Goal: Download file/media

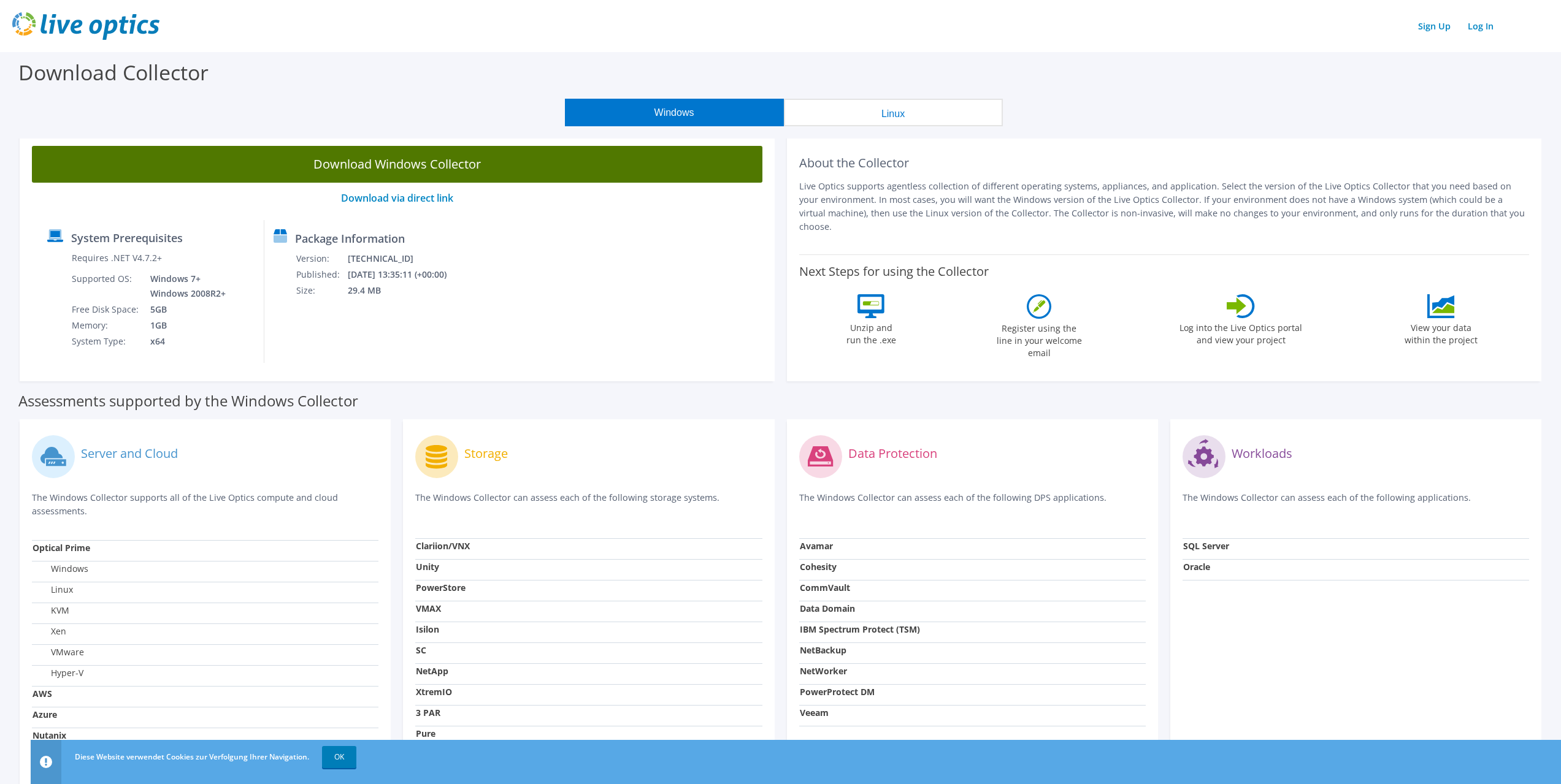
click at [455, 168] on link "Download Windows Collector" at bounding box center [397, 164] width 731 height 37
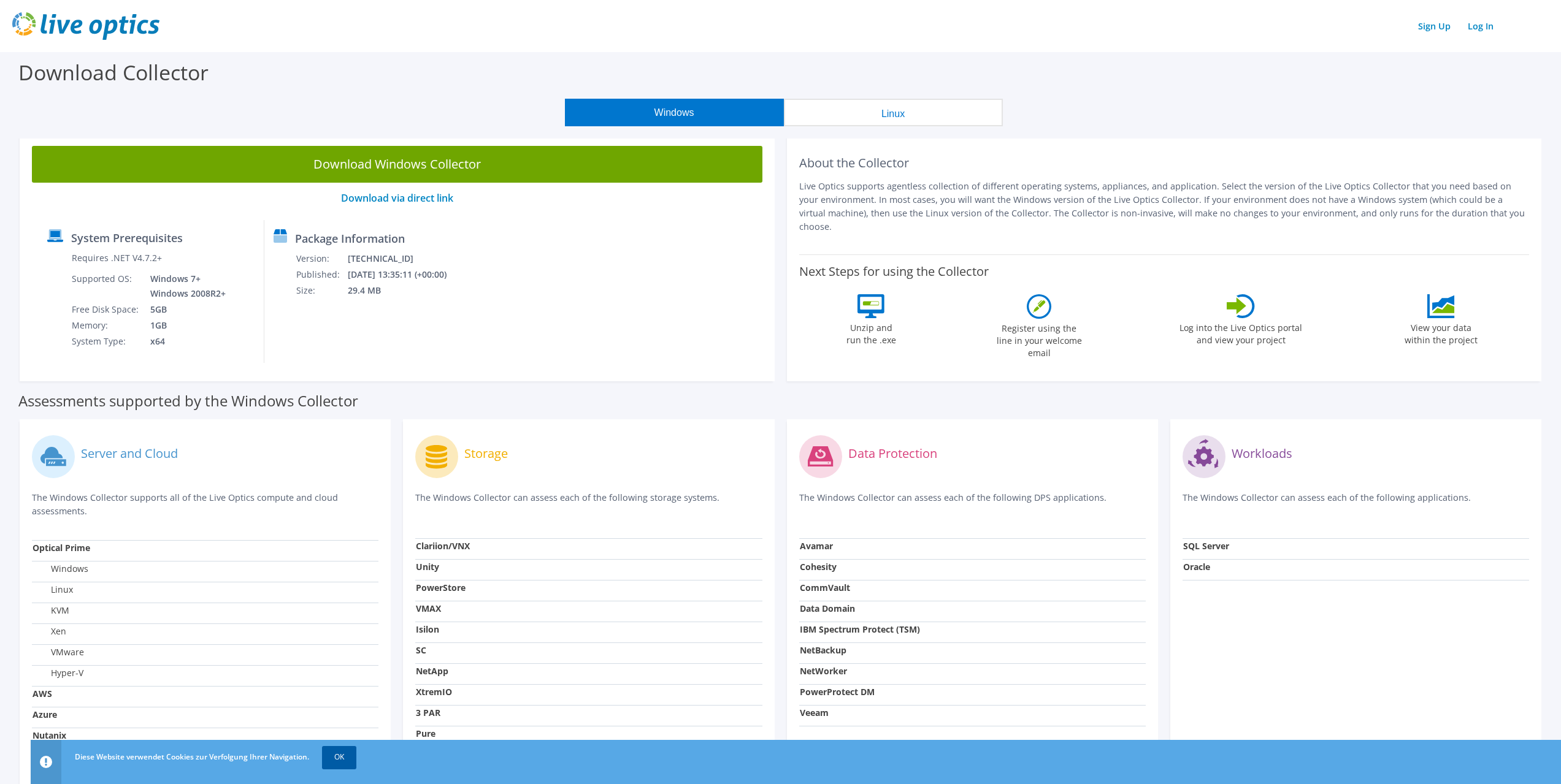
click at [353, 752] on link "OK" at bounding box center [340, 757] width 35 height 22
